Goal: Task Accomplishment & Management: Manage account settings

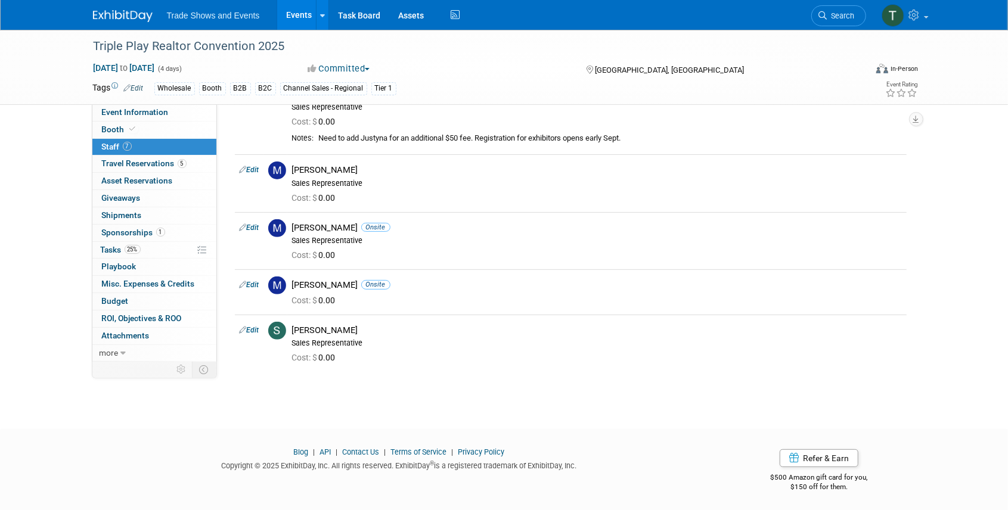
click at [296, 15] on link "Events" at bounding box center [299, 15] width 44 height 30
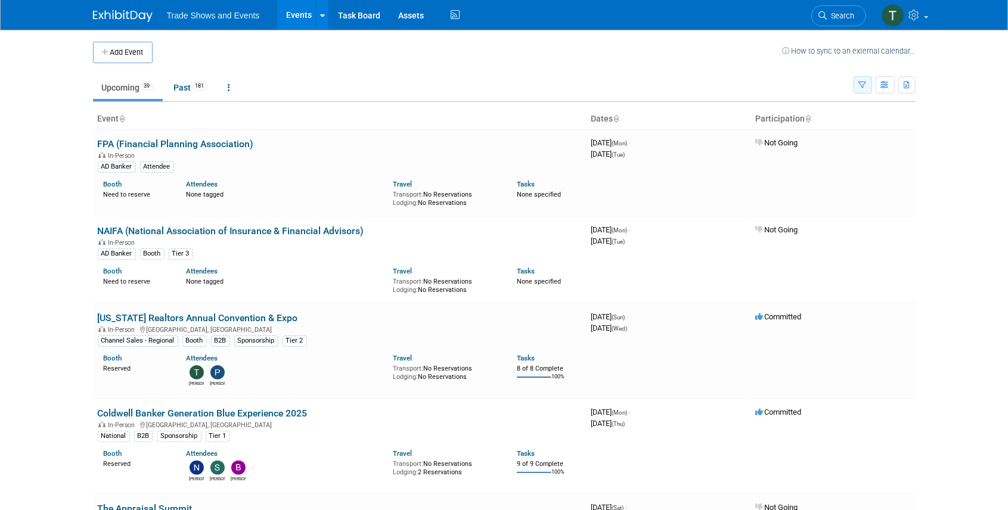
click at [864, 91] on button "button" at bounding box center [863, 84] width 18 height 17
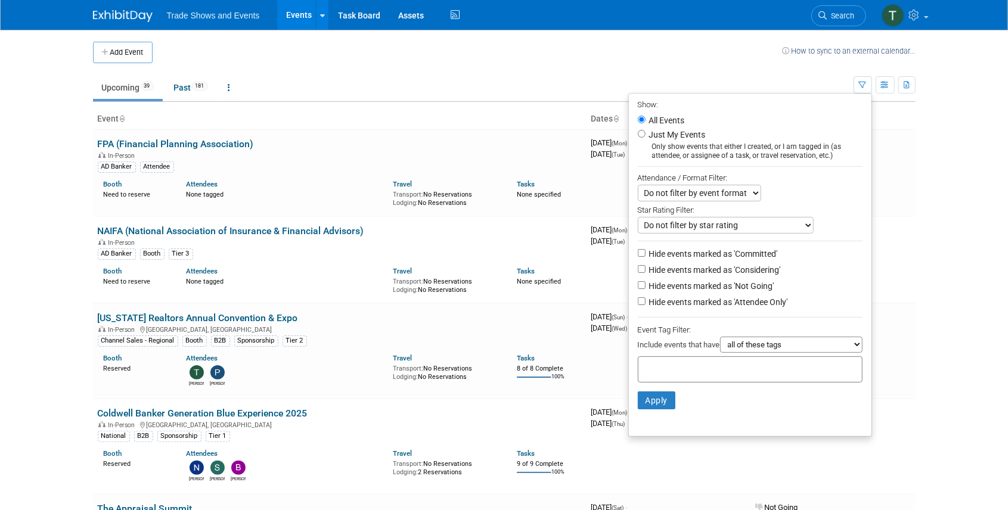
click at [746, 280] on label "Hide events marked as 'Not Going'" at bounding box center [711, 286] width 128 height 12
click at [646, 281] on input "Hide events marked as 'Not Going'" at bounding box center [642, 285] width 8 height 8
checkbox input "true"
click at [739, 297] on label "Hide events marked as 'Attendee Only'" at bounding box center [717, 302] width 141 height 12
click at [646, 297] on input "Hide events marked as 'Attendee Only'" at bounding box center [642, 301] width 8 height 8
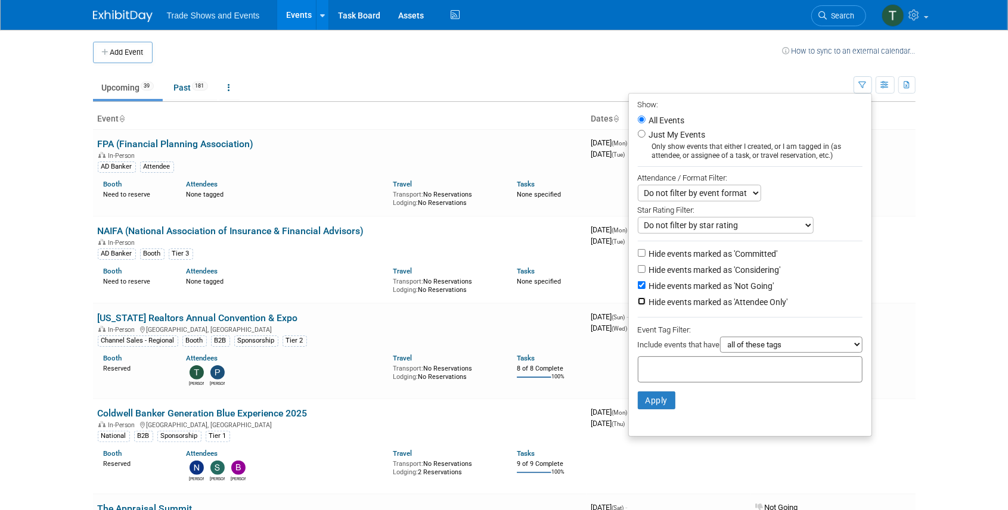
checkbox input "true"
click at [650, 403] on button "Apply" at bounding box center [657, 401] width 38 height 18
